Goal: Find specific page/section: Find specific page/section

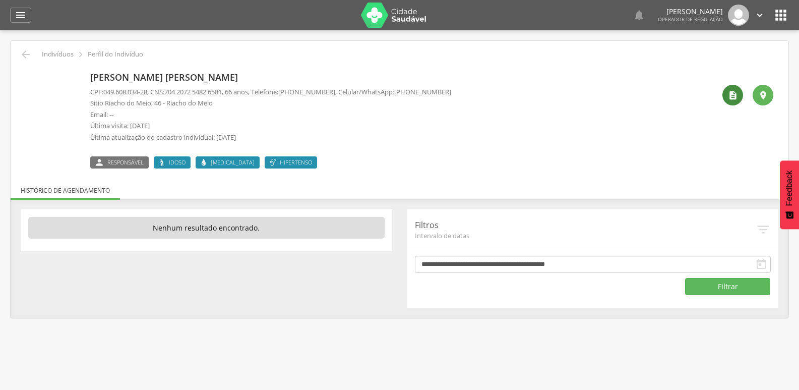
click at [736, 96] on icon "" at bounding box center [733, 95] width 10 height 10
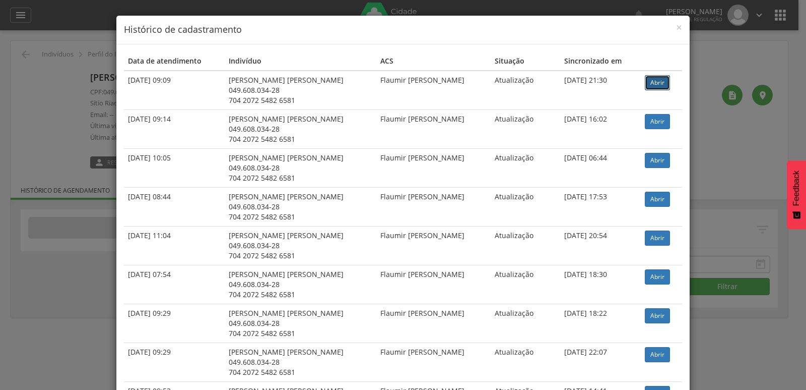
click at [655, 87] on link "Abrir" at bounding box center [657, 82] width 25 height 15
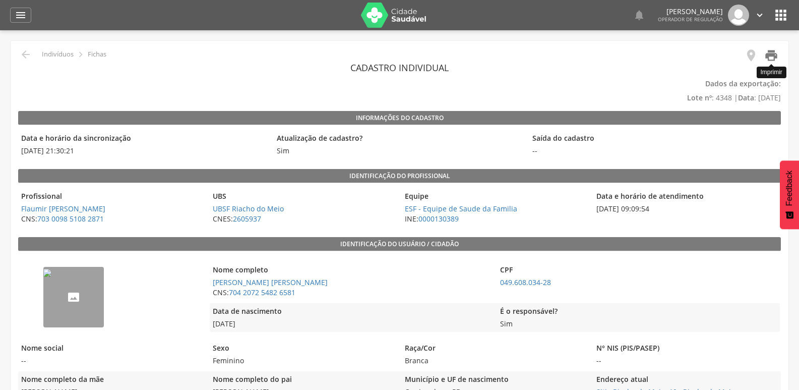
click at [776, 57] on icon "" at bounding box center [771, 55] width 14 height 14
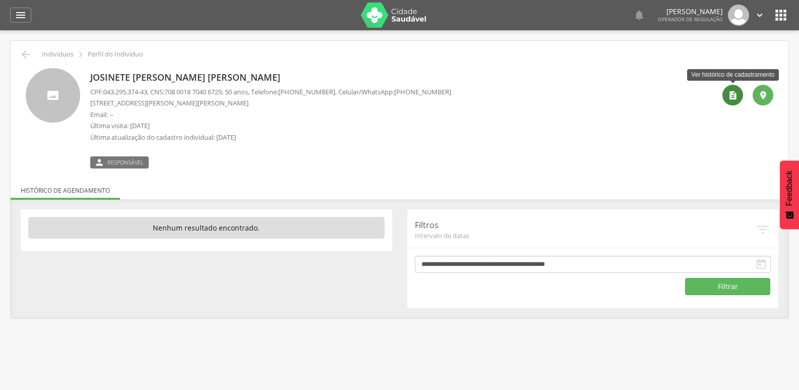
click at [732, 95] on icon "" at bounding box center [733, 95] width 10 height 10
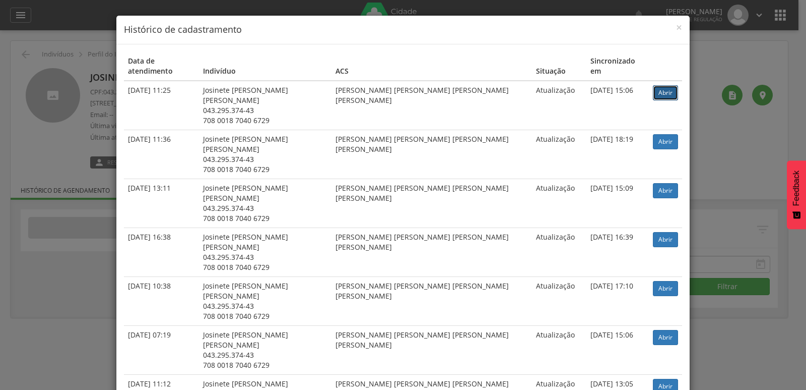
click at [655, 85] on link "Abrir" at bounding box center [665, 92] width 25 height 15
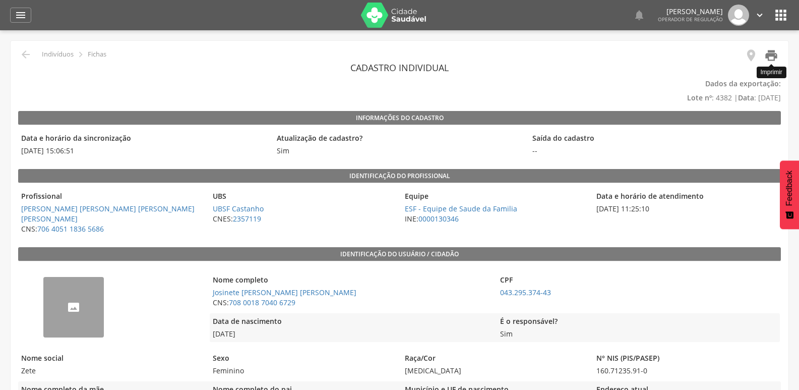
click at [770, 58] on icon "" at bounding box center [771, 55] width 14 height 14
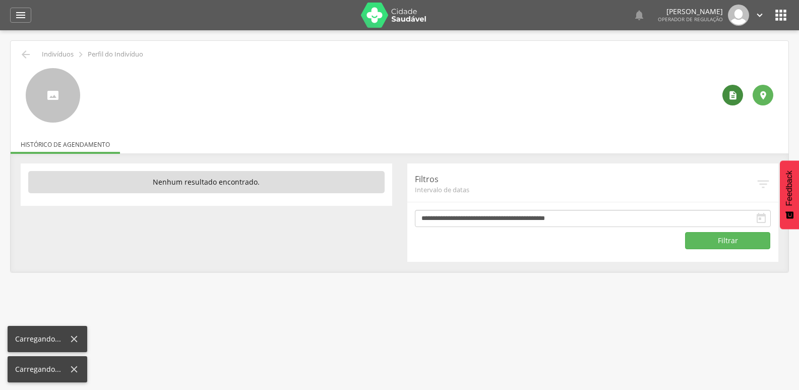
click at [736, 98] on icon "" at bounding box center [733, 95] width 10 height 10
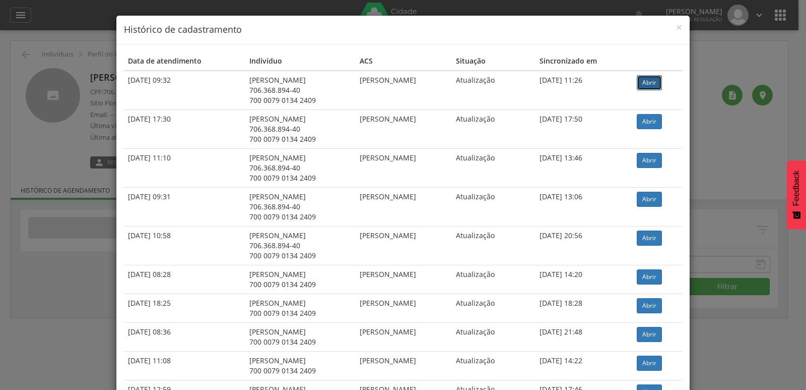
click at [660, 88] on link "Abrir" at bounding box center [649, 82] width 25 height 15
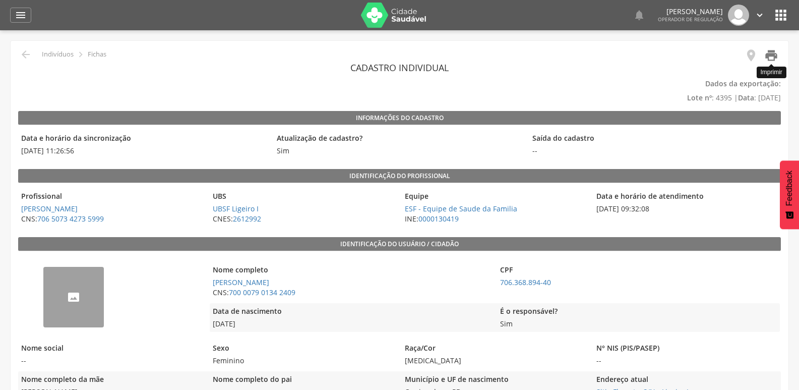
click at [770, 60] on icon "" at bounding box center [771, 55] width 14 height 14
